Goal: Task Accomplishment & Management: Use online tool/utility

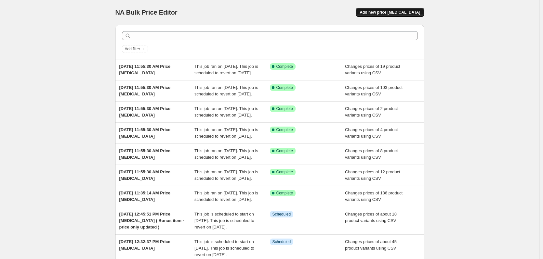
click at [415, 11] on span "Add new price [MEDICAL_DATA]" at bounding box center [390, 12] width 60 height 5
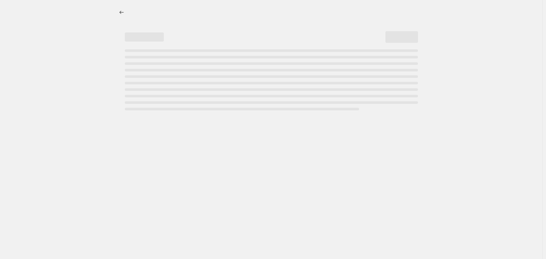
select select "percentage"
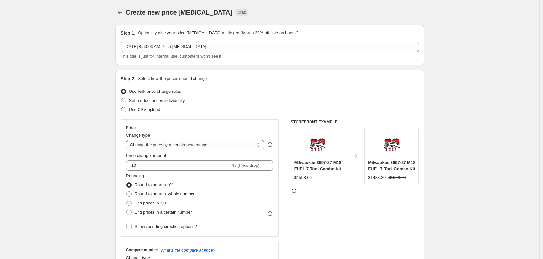
click at [145, 110] on span "Use CSV upload" at bounding box center [144, 109] width 31 height 5
click at [121, 108] on input "Use CSV upload" at bounding box center [121, 107] width 0 height 0
radio input "true"
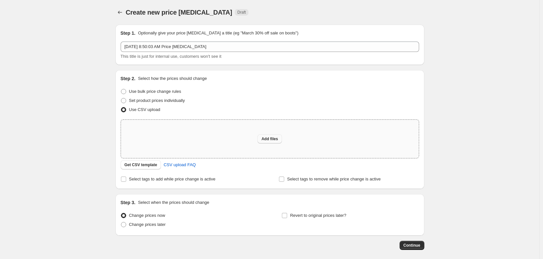
click at [264, 137] on span "Add files" at bounding box center [269, 139] width 17 height 5
type input "C:\fakepath\csv_template 1.csv"
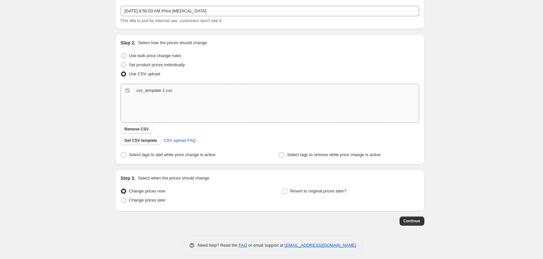
scroll to position [42, 0]
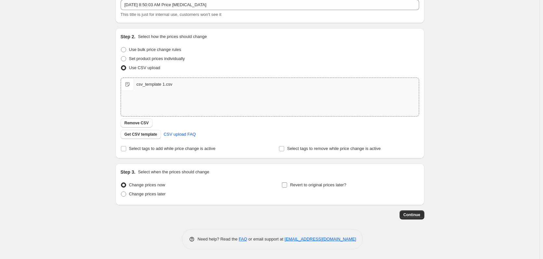
click at [324, 186] on span "Revert to original prices later?" at bounding box center [318, 185] width 56 height 5
click at [287, 186] on input "Revert to original prices later?" at bounding box center [284, 185] width 5 height 5
checkbox input "true"
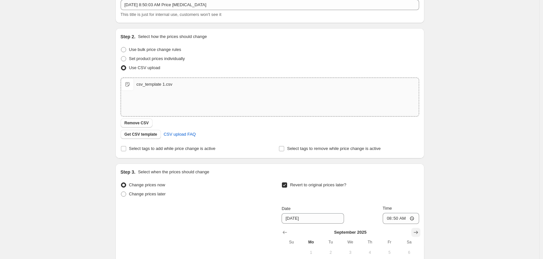
click at [418, 231] on icon "Show next month, October 2025" at bounding box center [416, 232] width 4 height 3
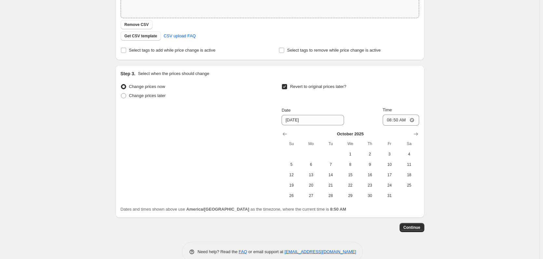
scroll to position [153, 0]
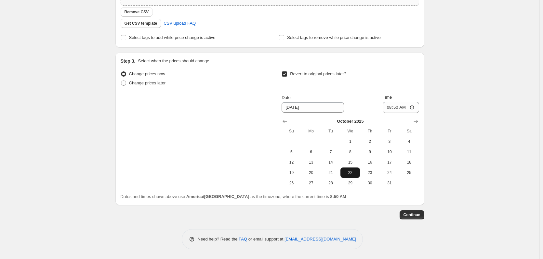
drag, startPoint x: 349, startPoint y: 174, endPoint x: 357, endPoint y: 168, distance: 10.4
click at [349, 174] on span "22" at bounding box center [350, 172] width 14 height 5
type input "[DATE]"
click at [389, 109] on input "08:50" at bounding box center [401, 107] width 36 height 11
type input "12:59"
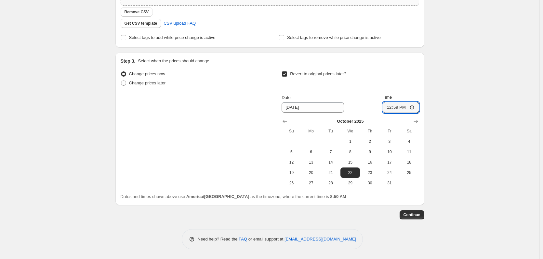
click at [463, 156] on div "Create new price [MEDICAL_DATA]. This page is ready Create new price [MEDICAL_D…" at bounding box center [269, 53] width 539 height 413
click at [418, 214] on span "Continue" at bounding box center [411, 215] width 17 height 5
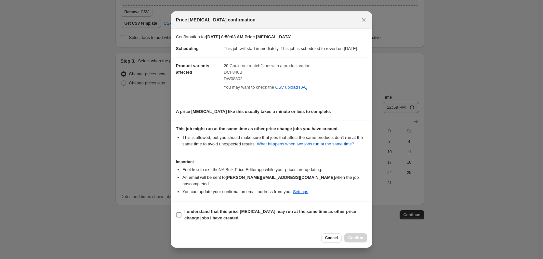
click at [204, 216] on b "I understand that this price [MEDICAL_DATA] may run at the same time as other p…" at bounding box center [270, 214] width 172 height 11
click at [181, 216] on input "I understand that this price [MEDICAL_DATA] may run at the same time as other p…" at bounding box center [178, 215] width 5 height 5
checkbox input "true"
click at [354, 235] on button "Confirm" at bounding box center [355, 238] width 23 height 9
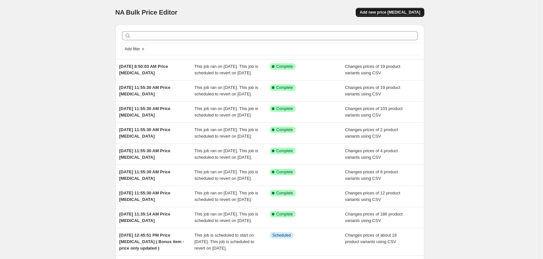
click at [394, 12] on span "Add new price [MEDICAL_DATA]" at bounding box center [390, 12] width 60 height 5
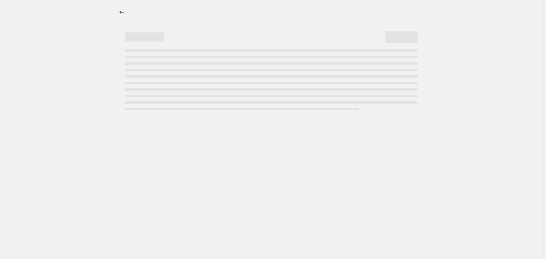
select select "percentage"
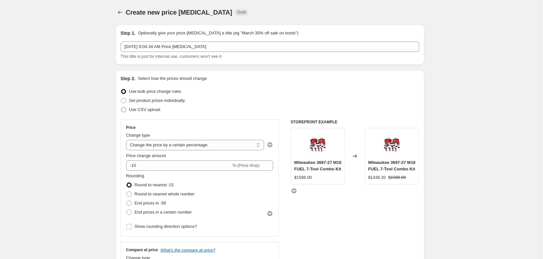
click at [155, 109] on span "Use CSV upload" at bounding box center [144, 109] width 31 height 5
click at [121, 108] on input "Use CSV upload" at bounding box center [121, 107] width 0 height 0
radio input "true"
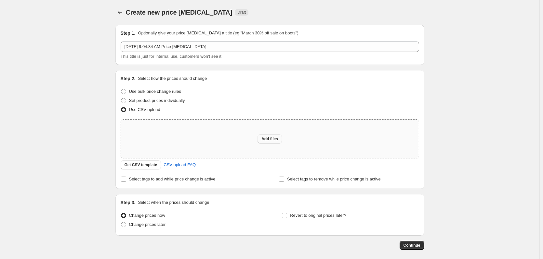
click at [273, 140] on span "Add files" at bounding box center [269, 139] width 17 height 5
type input "C:\fakepath\csv_template 1.csv"
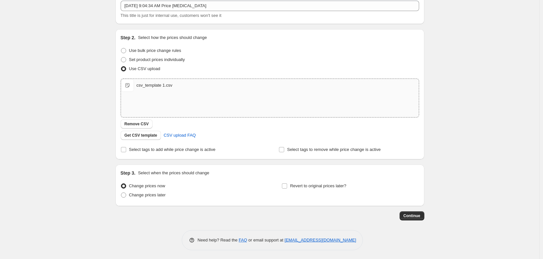
scroll to position [42, 0]
click at [305, 187] on span "Revert to original prices later?" at bounding box center [318, 185] width 56 height 5
click at [287, 187] on input "Revert to original prices later?" at bounding box center [284, 185] width 5 height 5
checkbox input "true"
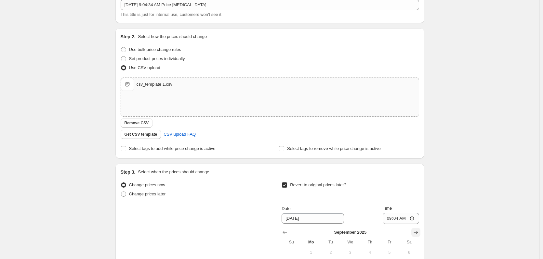
click at [421, 233] on div "Step 3. Select when the prices should change Change prices now Change prices la…" at bounding box center [269, 240] width 309 height 153
click at [417, 235] on icon "Show next month, October 2025" at bounding box center [416, 233] width 7 height 7
click at [374, 231] on div at bounding box center [350, 233] width 137 height 7
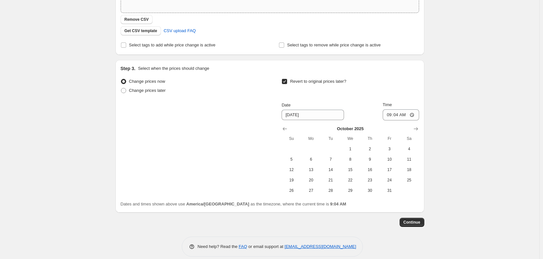
scroll to position [153, 0]
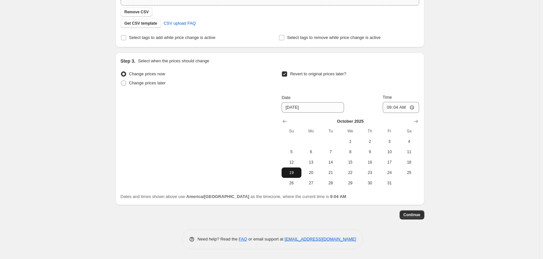
click at [294, 171] on span "19" at bounding box center [291, 172] width 14 height 5
type input "[DATE]"
click at [388, 109] on input "09:04" at bounding box center [401, 107] width 36 height 11
type input "12:59"
click at [417, 217] on span "Continue" at bounding box center [411, 215] width 17 height 5
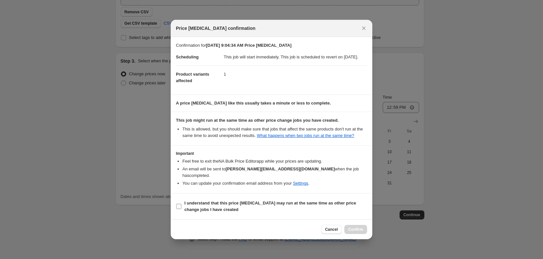
click at [228, 204] on b "I understand that this price [MEDICAL_DATA] may run at the same time as other p…" at bounding box center [270, 206] width 172 height 11
click at [181, 204] on input "I understand that this price [MEDICAL_DATA] may run at the same time as other p…" at bounding box center [178, 206] width 5 height 5
checkbox input "true"
click at [357, 226] on button "Confirm" at bounding box center [355, 229] width 23 height 9
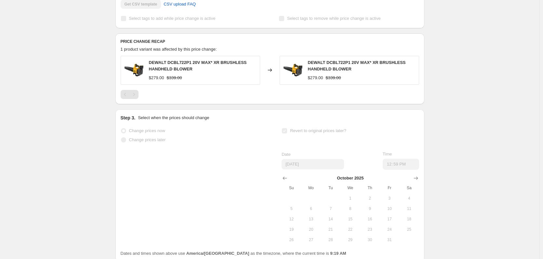
scroll to position [260, 0]
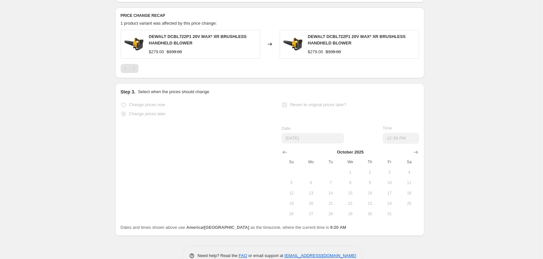
click at [177, 43] on span "DEWALT DCBL722P1 20V MAX* XR BRUSHLESS HANDHELD BLOWER" at bounding box center [198, 39] width 98 height 11
copy span "DCBL722P1"
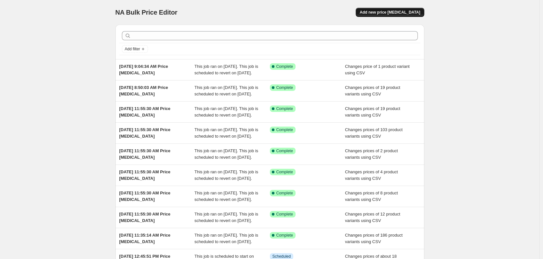
click at [398, 11] on span "Add new price [MEDICAL_DATA]" at bounding box center [390, 12] width 60 height 5
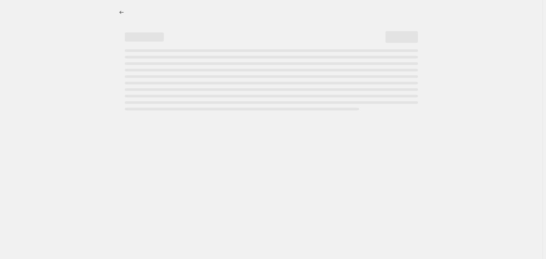
select select "percentage"
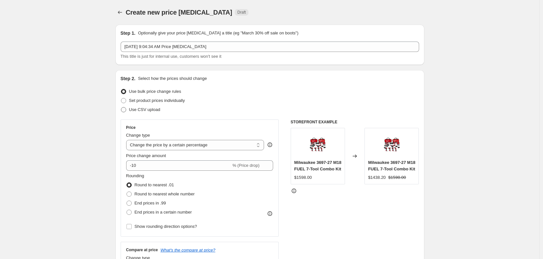
click at [147, 108] on span "Use CSV upload" at bounding box center [144, 109] width 31 height 5
click at [121, 108] on input "Use CSV upload" at bounding box center [121, 107] width 0 height 0
radio input "true"
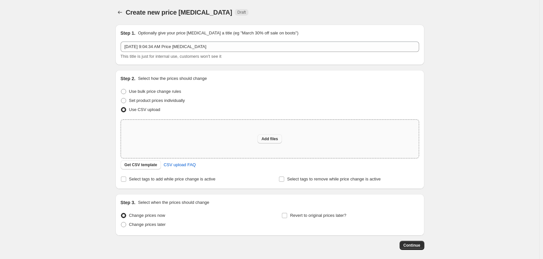
click at [266, 137] on button "Add files" at bounding box center [269, 139] width 24 height 9
type input "C:\fakepath\csv_template 1.csv"
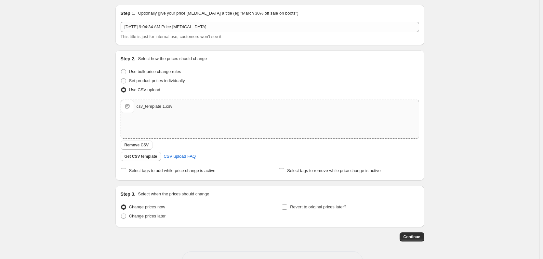
scroll to position [42, 0]
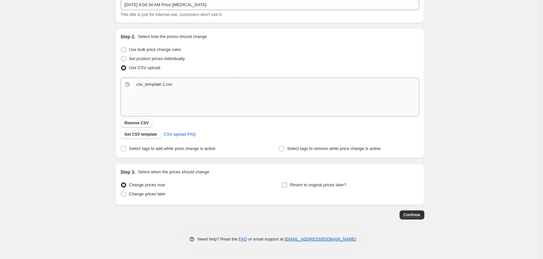
click at [303, 185] on span "Revert to original prices later?" at bounding box center [318, 185] width 56 height 5
click at [287, 185] on input "Revert to original prices later?" at bounding box center [284, 185] width 5 height 5
checkbox input "true"
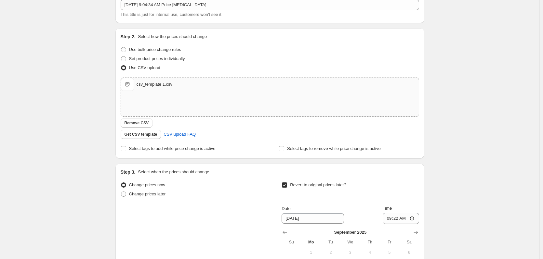
scroll to position [153, 0]
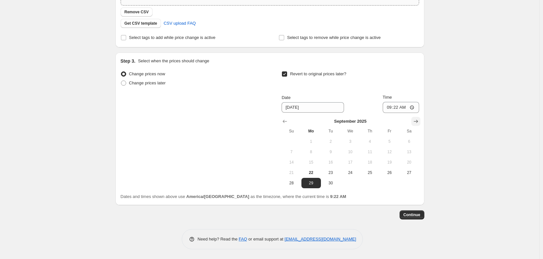
click at [415, 122] on icon "Show next month, October 2025" at bounding box center [416, 121] width 7 height 7
click at [415, 122] on icon "Show next month, November 2025" at bounding box center [416, 121] width 7 height 7
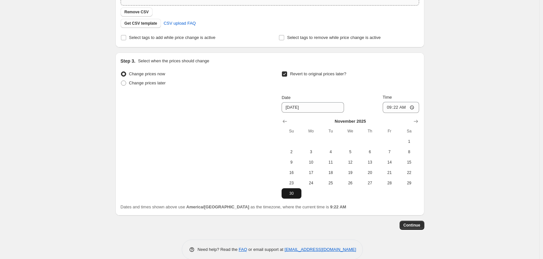
click at [291, 196] on span "30" at bounding box center [291, 193] width 14 height 5
type input "[DATE]"
click at [390, 108] on input "09:22" at bounding box center [401, 107] width 36 height 11
type input "12:59"
click at [410, 226] on span "Continue" at bounding box center [411, 225] width 17 height 5
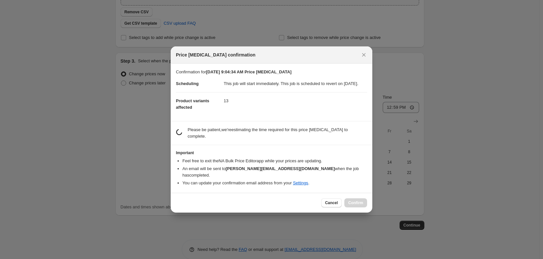
scroll to position [0, 0]
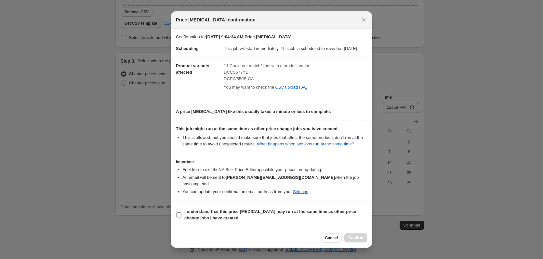
click at [213, 213] on b "I understand that this price [MEDICAL_DATA] may run at the same time as other p…" at bounding box center [270, 214] width 172 height 11
click at [181, 213] on input "I understand that this price [MEDICAL_DATA] may run at the same time as other p…" at bounding box center [178, 215] width 5 height 5
checkbox input "true"
click at [353, 239] on span "Confirm" at bounding box center [355, 238] width 15 height 5
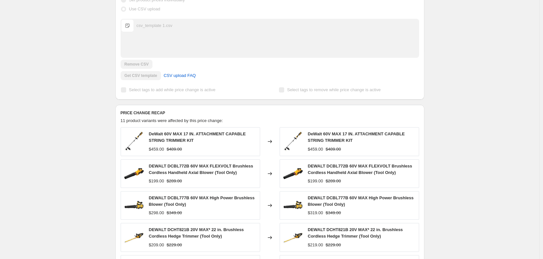
scroll to position [228, 0]
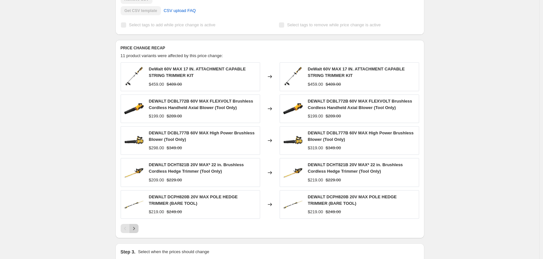
click at [136, 232] on icon "Next" at bounding box center [134, 229] width 7 height 7
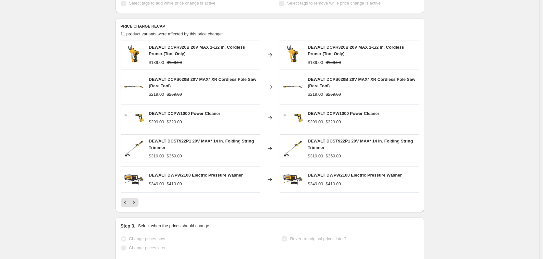
scroll to position [260, 0]
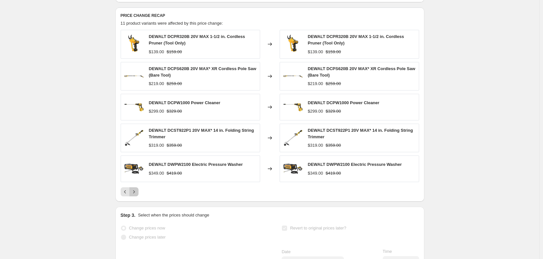
click at [135, 195] on icon "Next" at bounding box center [134, 192] width 7 height 7
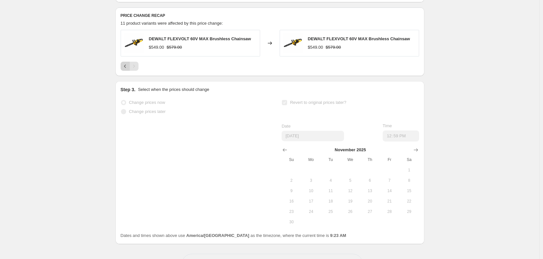
click at [128, 70] on icon "Previous" at bounding box center [125, 66] width 7 height 7
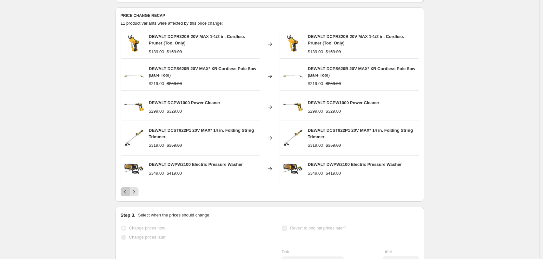
click at [122, 196] on button "Previous" at bounding box center [125, 192] width 9 height 9
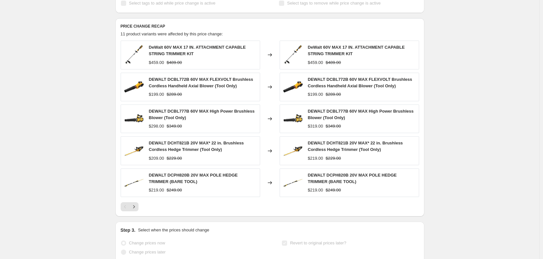
scroll to position [130, 0]
